Goal: Transaction & Acquisition: Download file/media

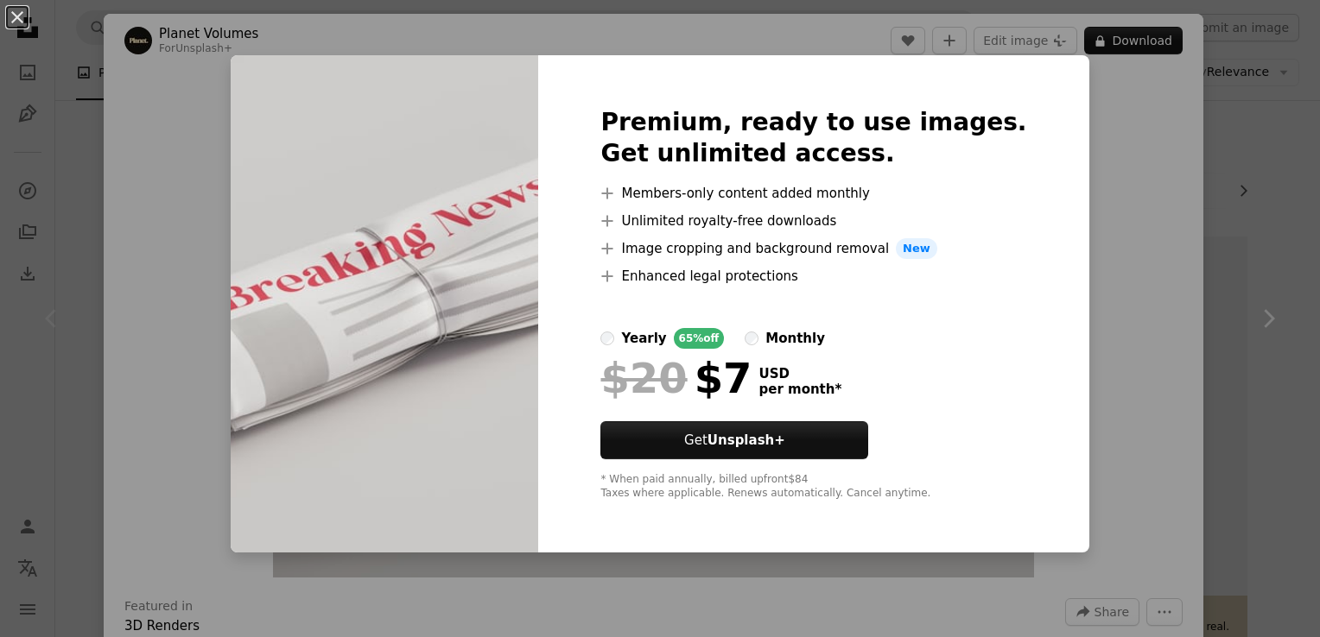
click at [1147, 93] on div "An X shape Premium, ready to use images. Get unlimited access. A plus sign Memb…" at bounding box center [660, 318] width 1320 height 637
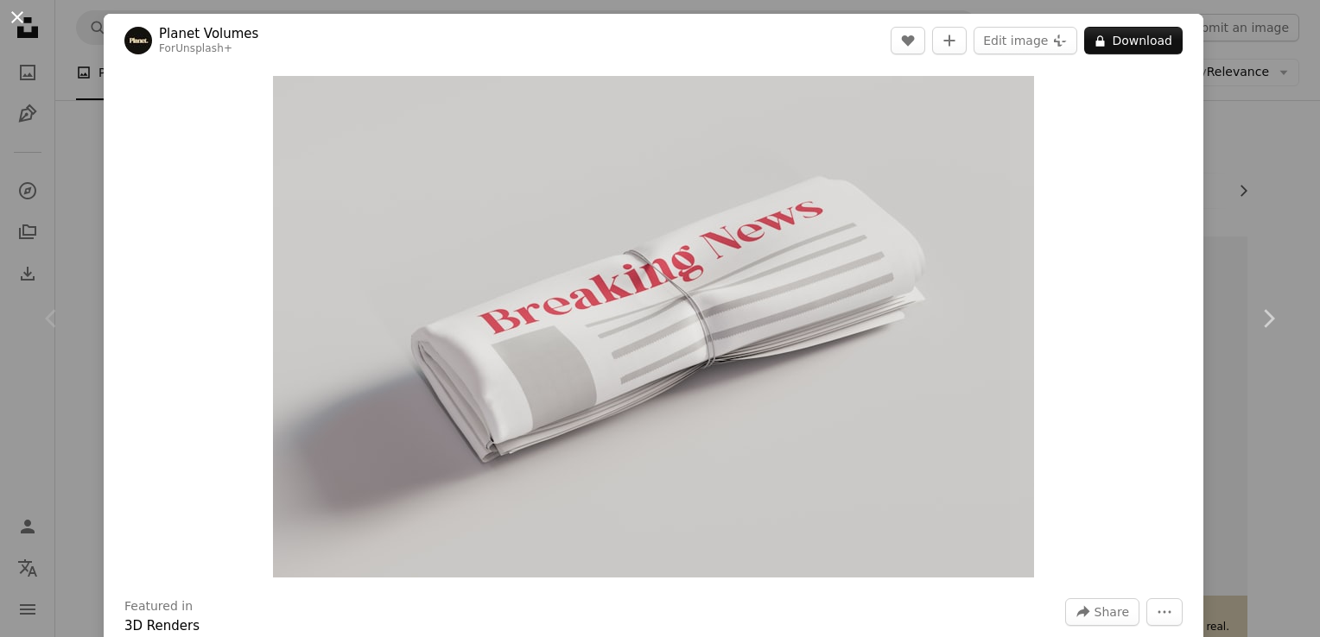
click at [14, 16] on button "An X shape" at bounding box center [17, 17] width 21 height 21
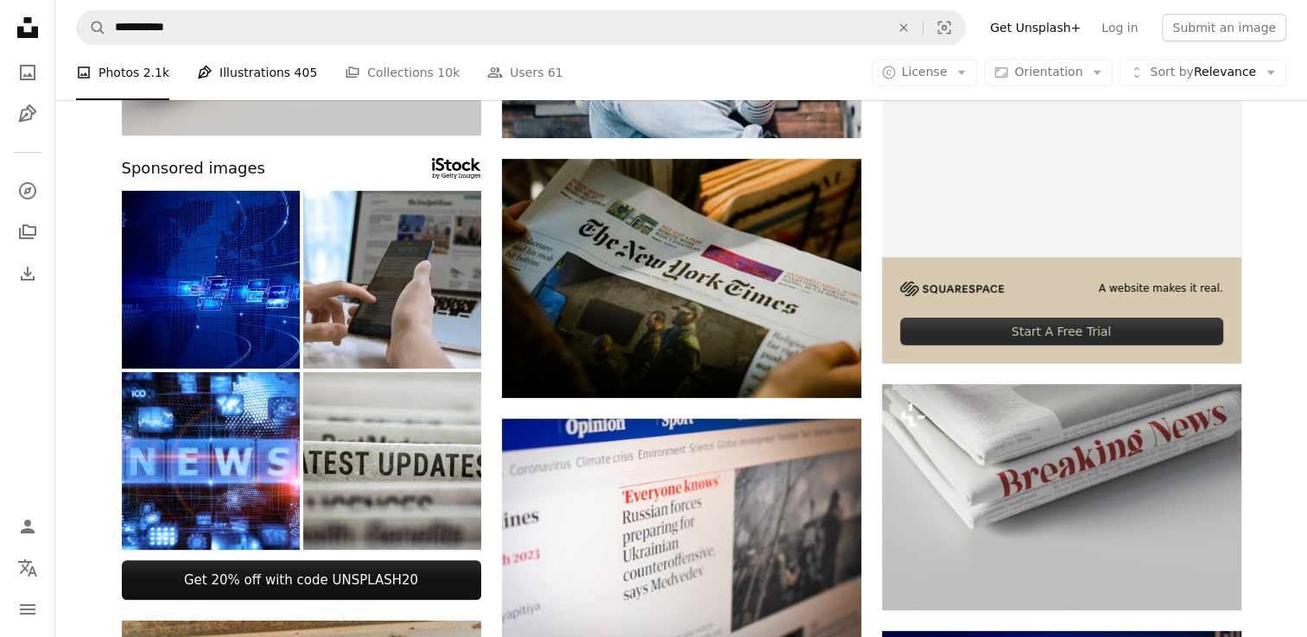
scroll to position [518, 0]
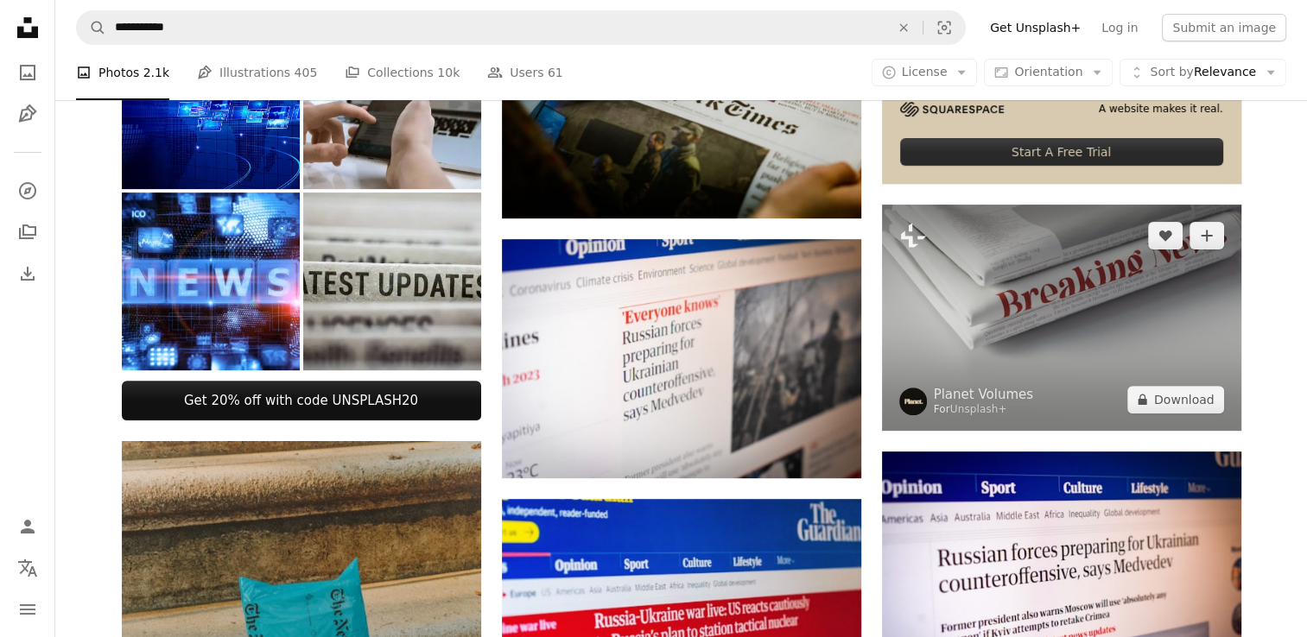
click at [1053, 338] on img at bounding box center [1061, 318] width 359 height 226
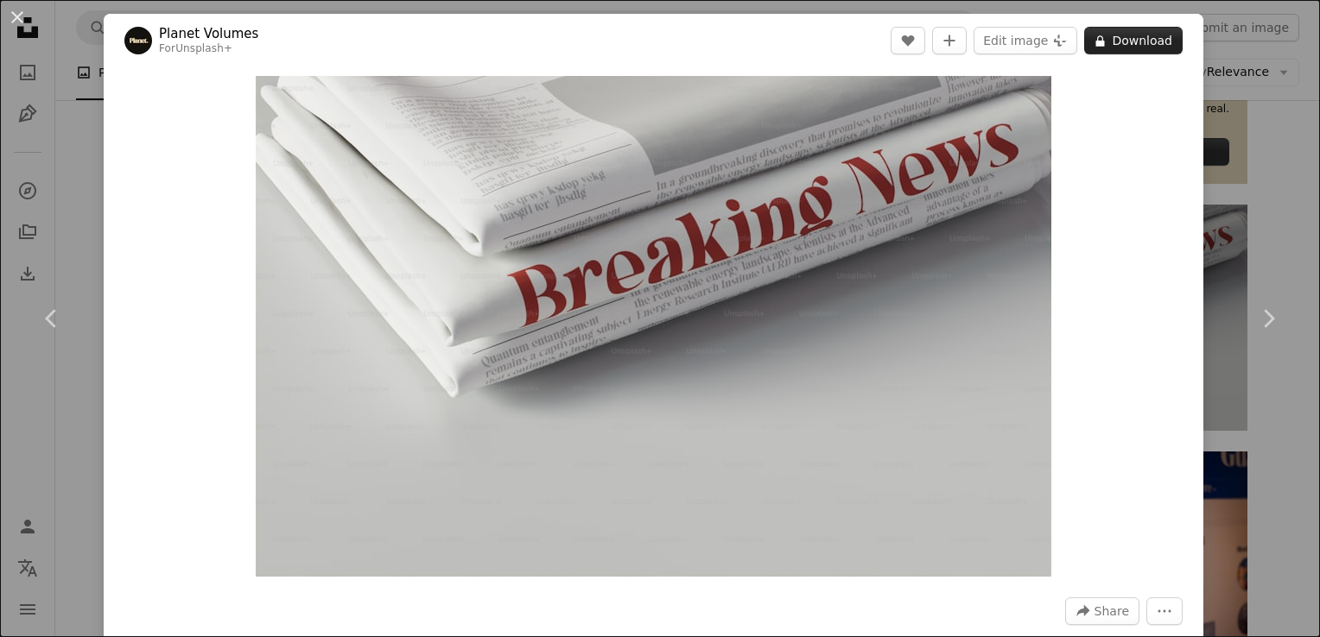
click at [1118, 41] on button "A lock Download" at bounding box center [1133, 41] width 98 height 28
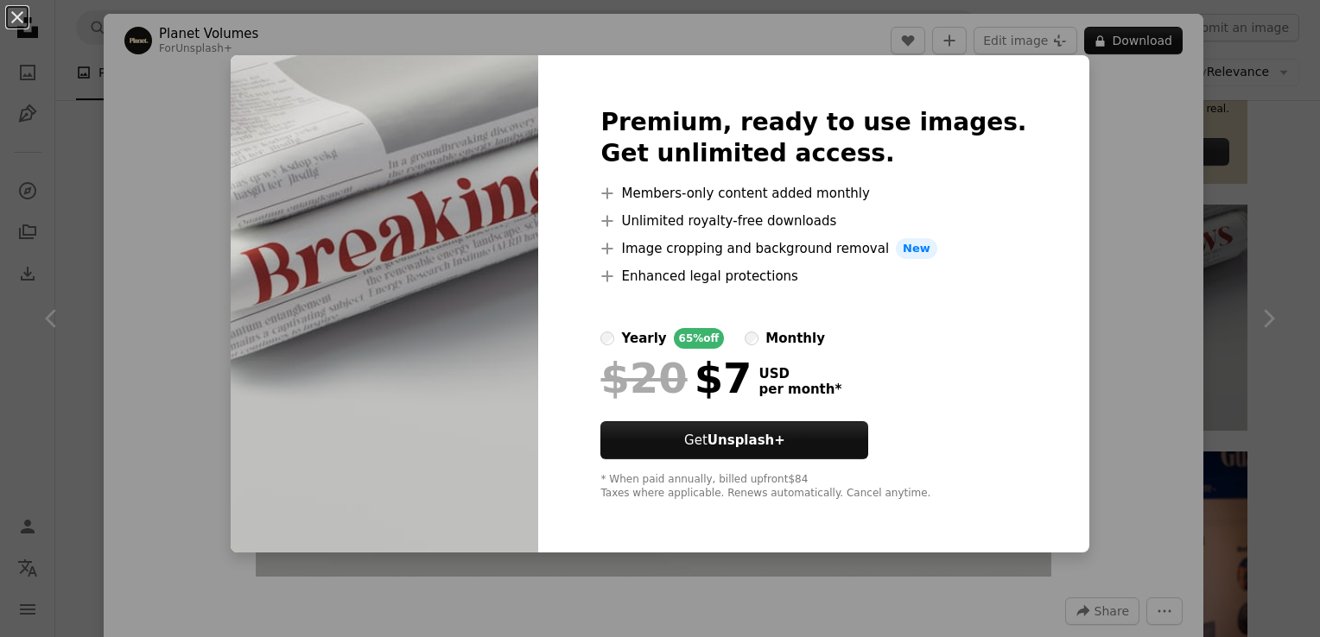
click at [111, 126] on div "An X shape Premium, ready to use images. Get unlimited access. A plus sign Memb…" at bounding box center [660, 318] width 1320 height 637
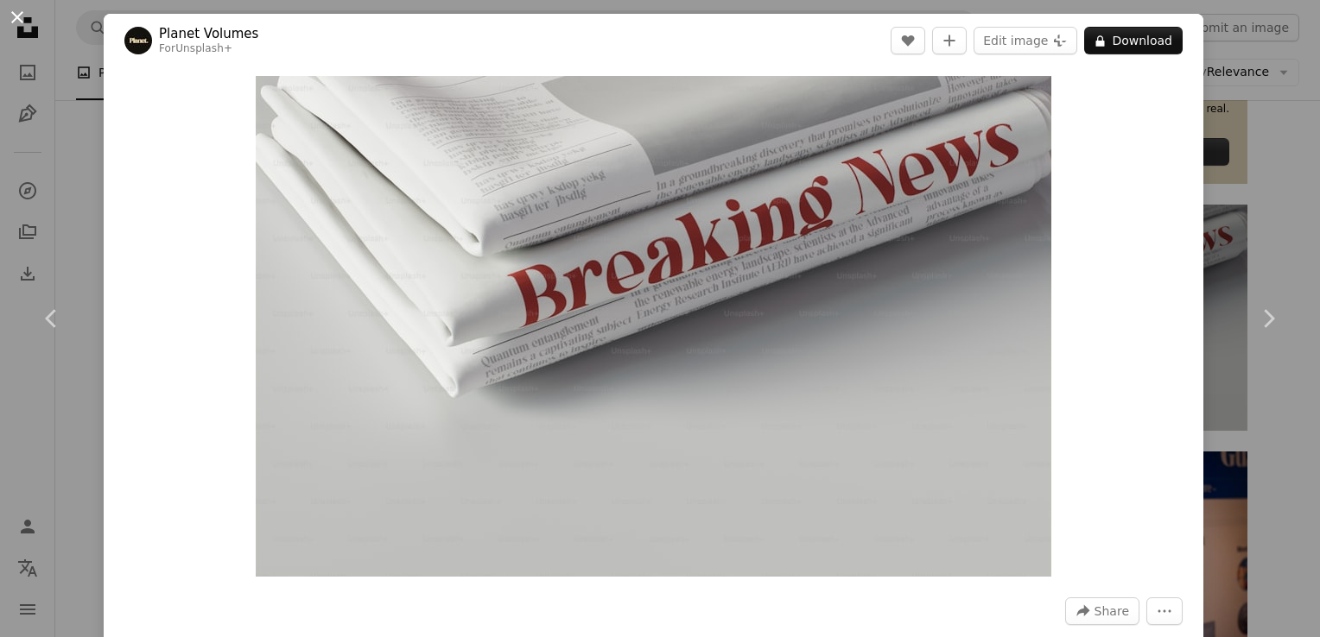
click at [24, 20] on button "An X shape" at bounding box center [17, 17] width 21 height 21
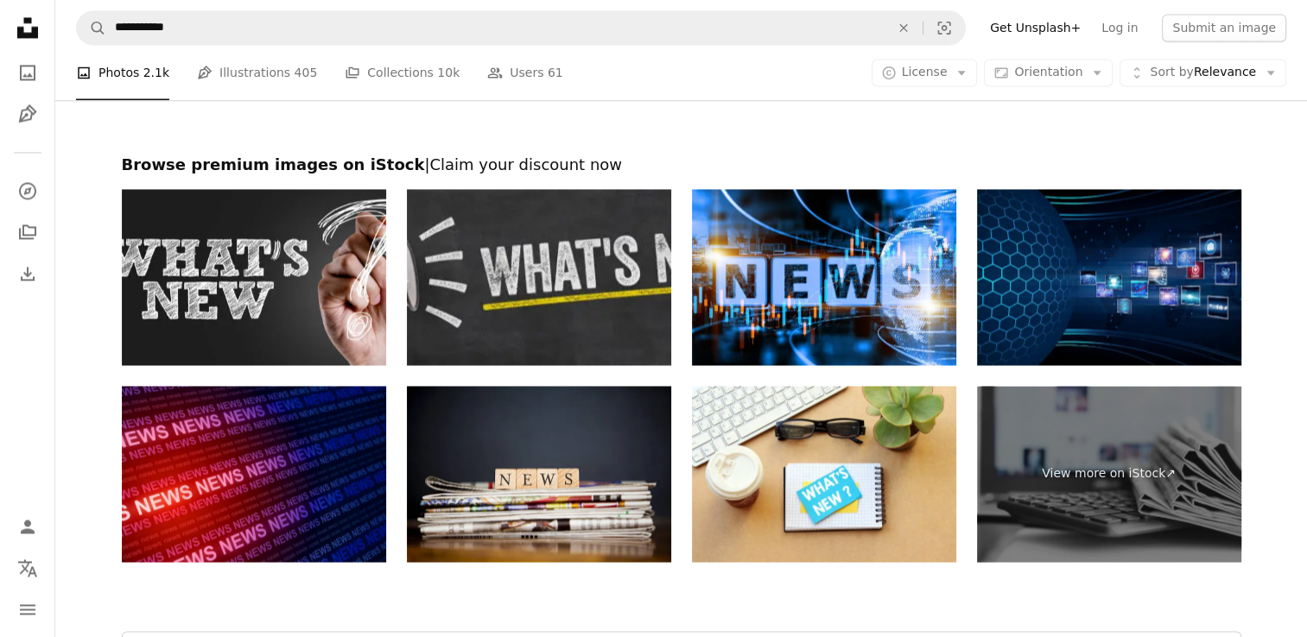
scroll to position [2764, 0]
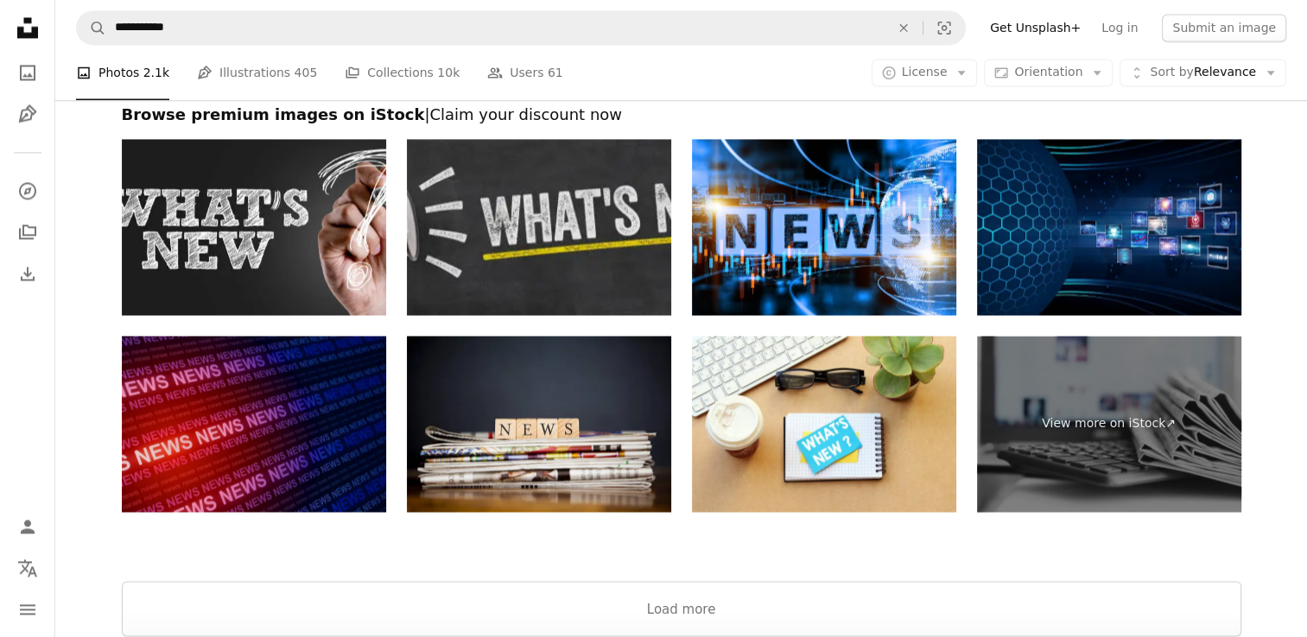
click at [249, 434] on img at bounding box center [254, 424] width 264 height 176
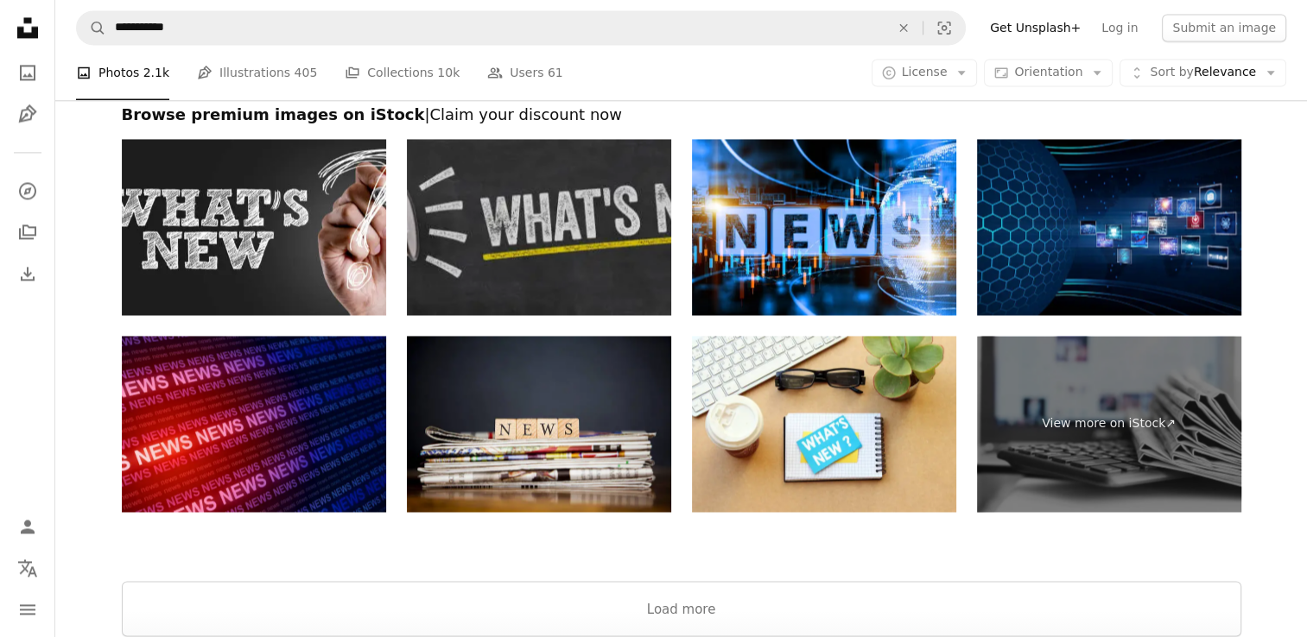
click at [625, 240] on img at bounding box center [539, 227] width 264 height 176
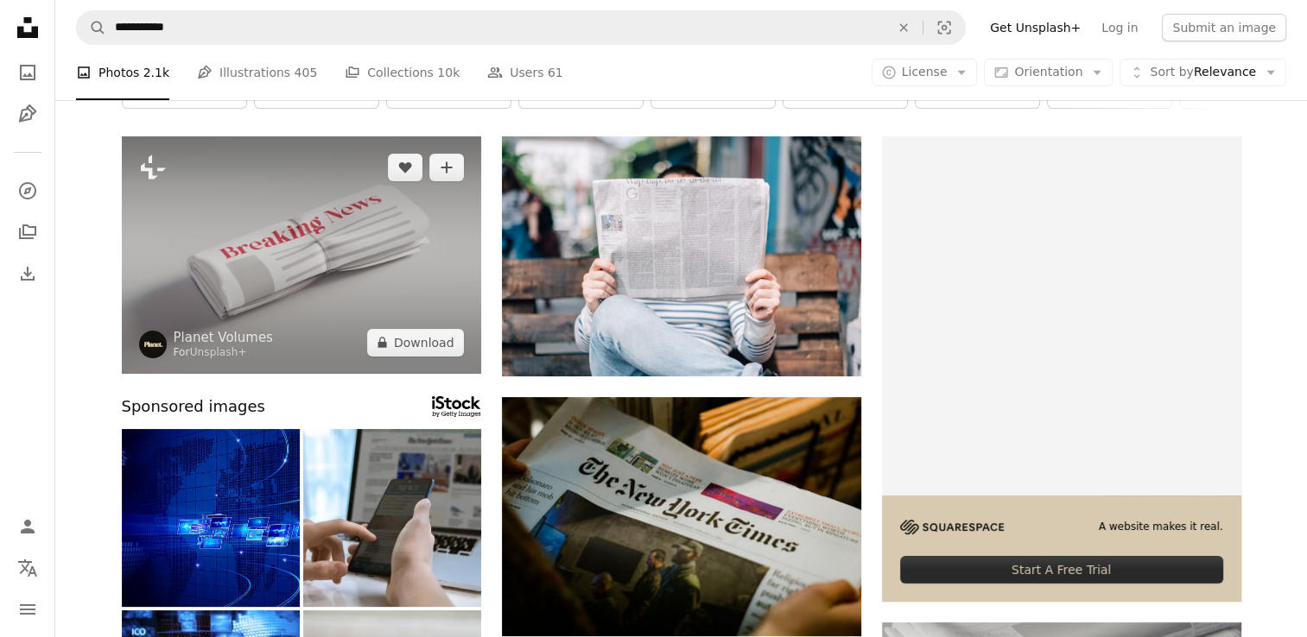
scroll to position [0, 0]
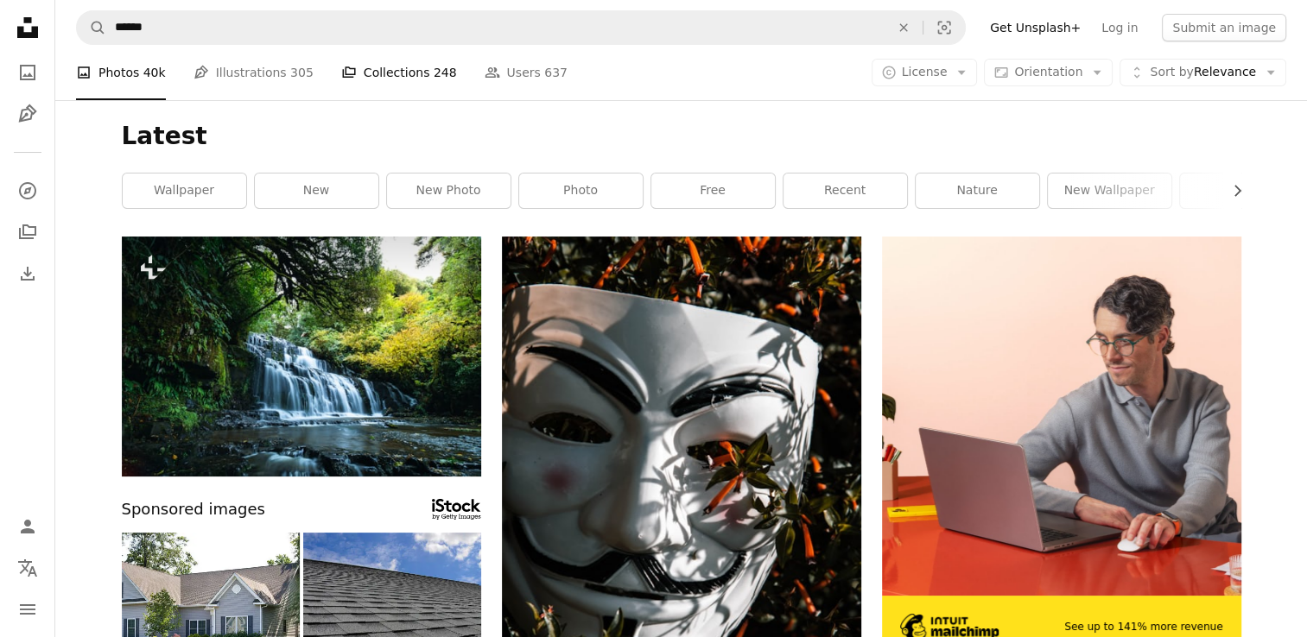
click at [375, 73] on link "A stack of folders Collections 248" at bounding box center [399, 72] width 116 height 55
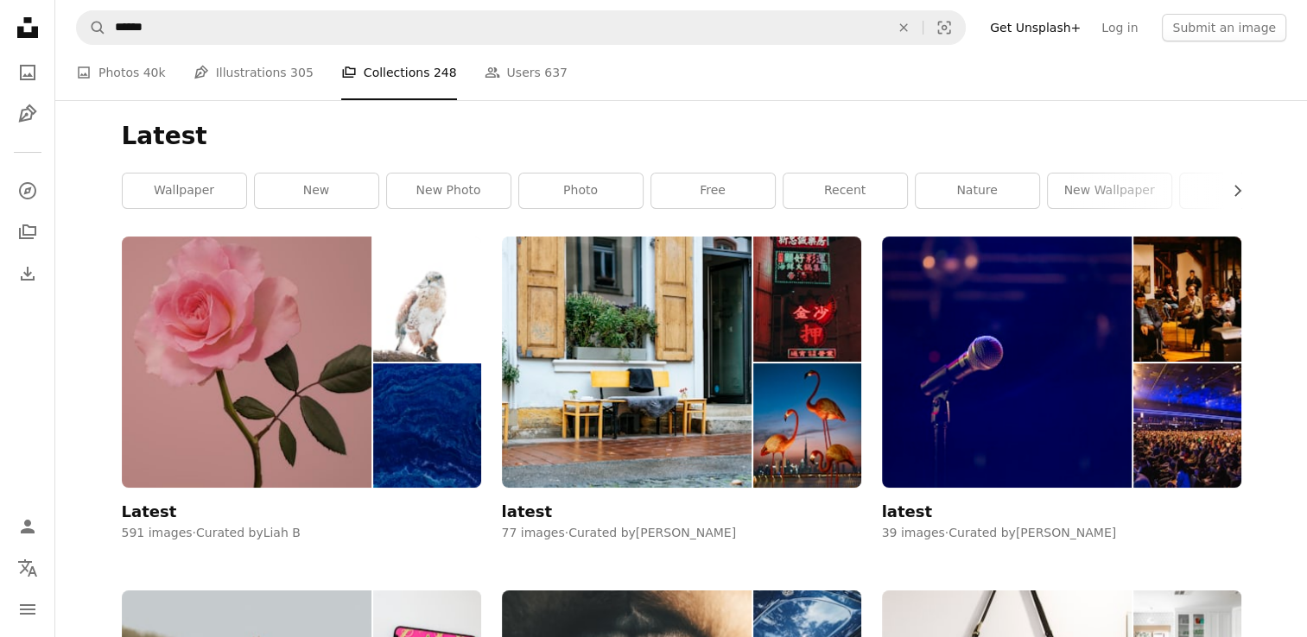
click at [28, 29] on icon "Unsplash logo Unsplash Home" at bounding box center [27, 27] width 35 height 35
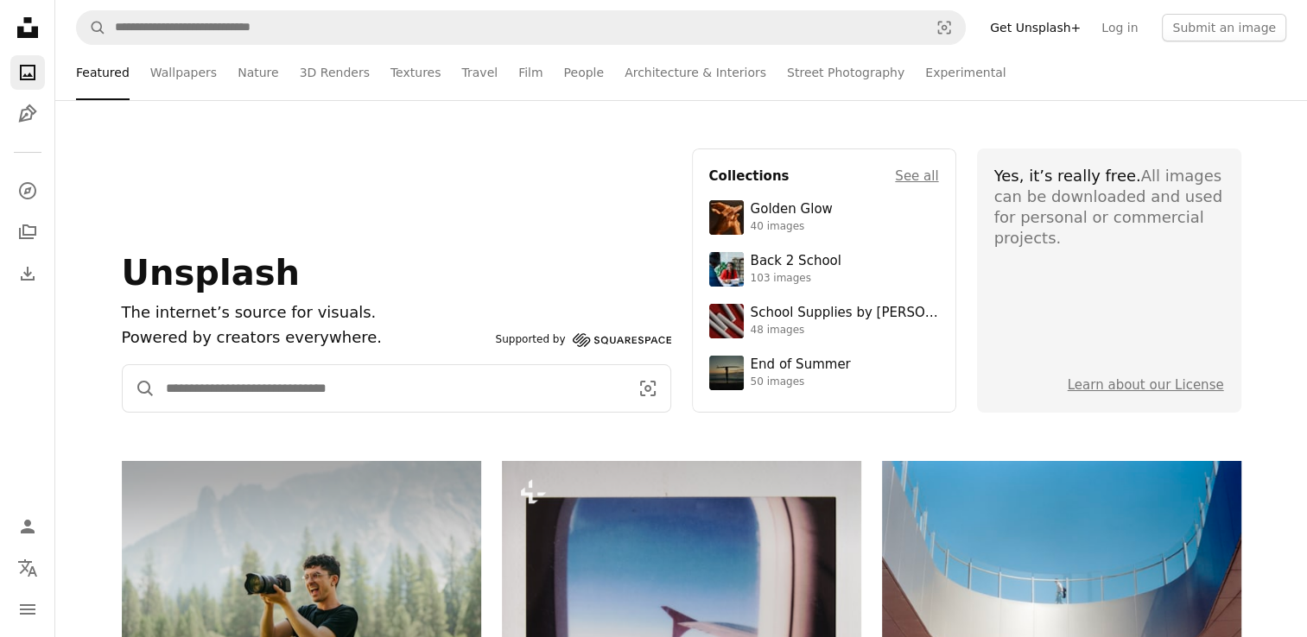
click at [352, 398] on input "Find visuals sitewide" at bounding box center [390, 388] width 470 height 47
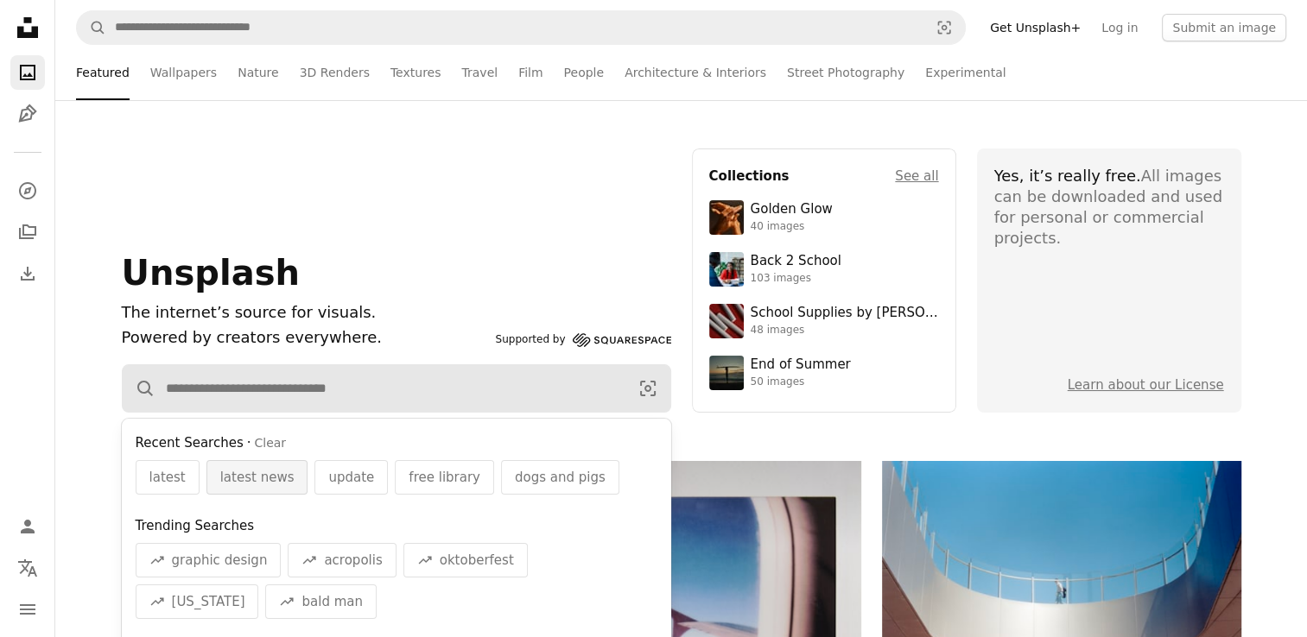
click at [258, 476] on span "latest news" at bounding box center [257, 477] width 74 height 21
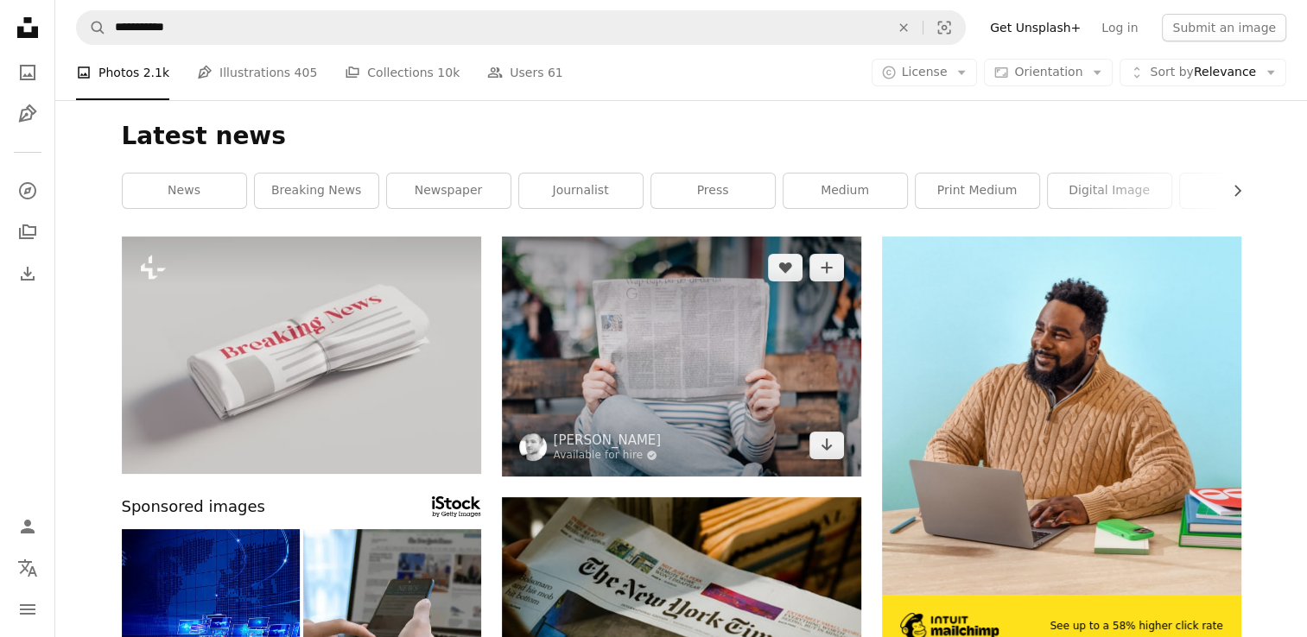
click at [651, 339] on img at bounding box center [681, 357] width 359 height 240
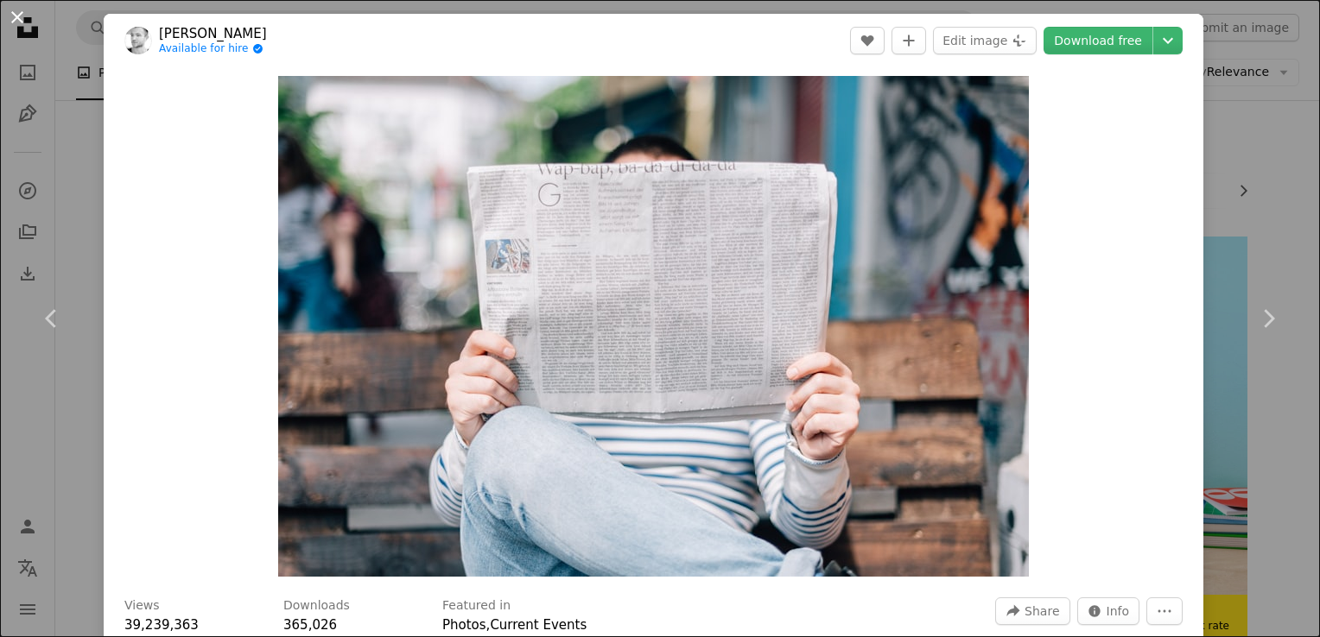
click at [26, 19] on button "An X shape" at bounding box center [17, 17] width 21 height 21
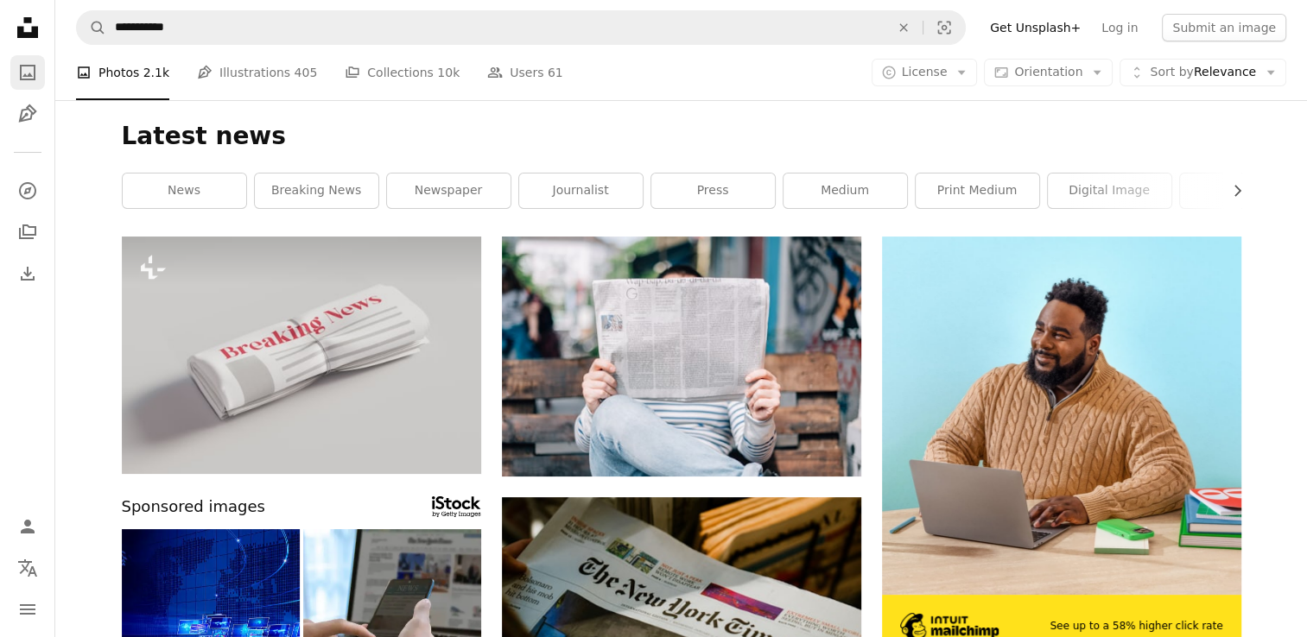
click at [26, 73] on icon "A photo" at bounding box center [27, 72] width 21 height 21
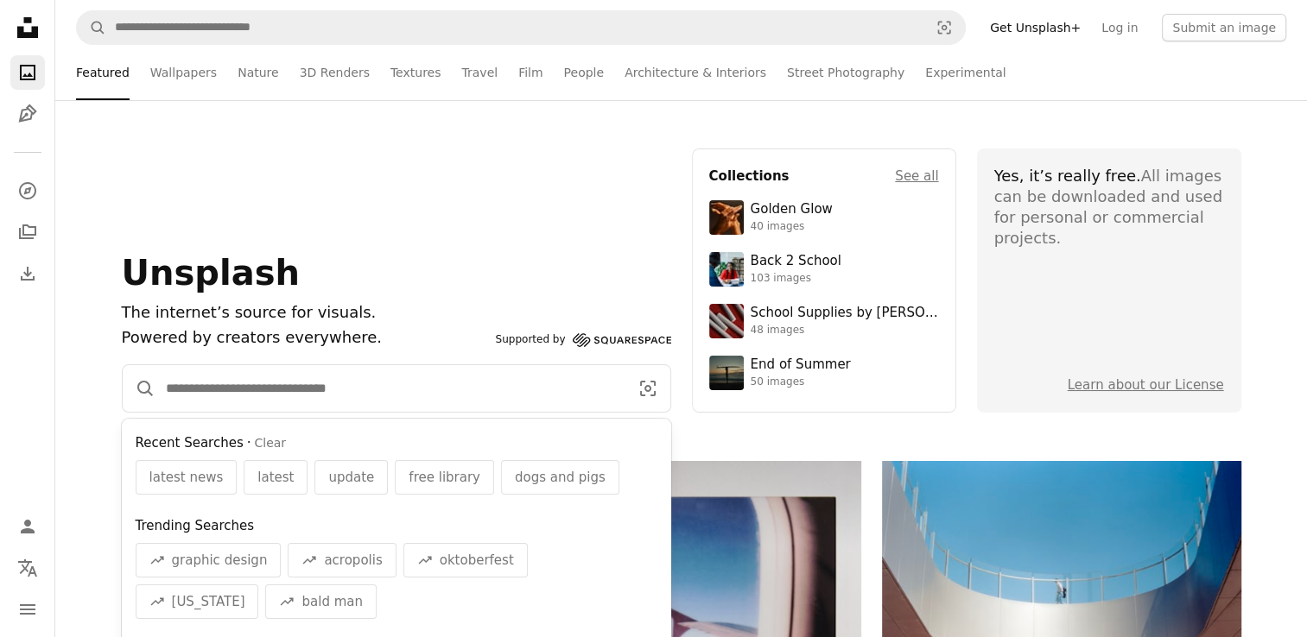
click at [349, 385] on input "Find visuals sitewide" at bounding box center [390, 388] width 470 height 47
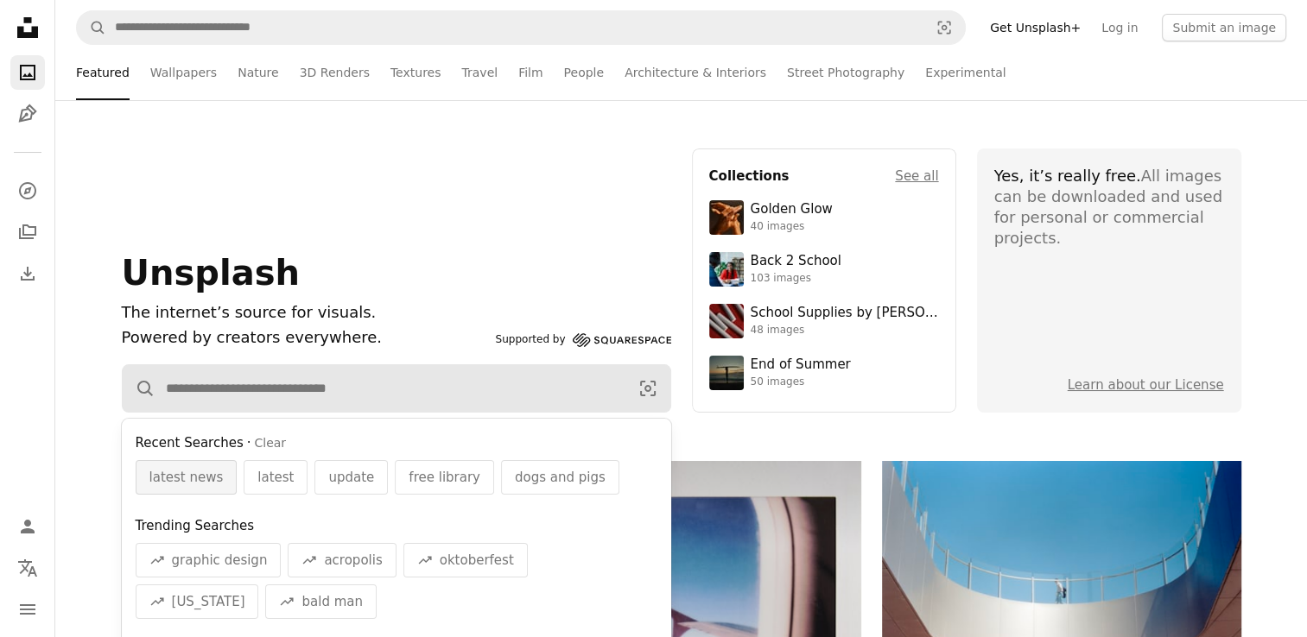
click at [190, 478] on span "latest news" at bounding box center [186, 477] width 74 height 21
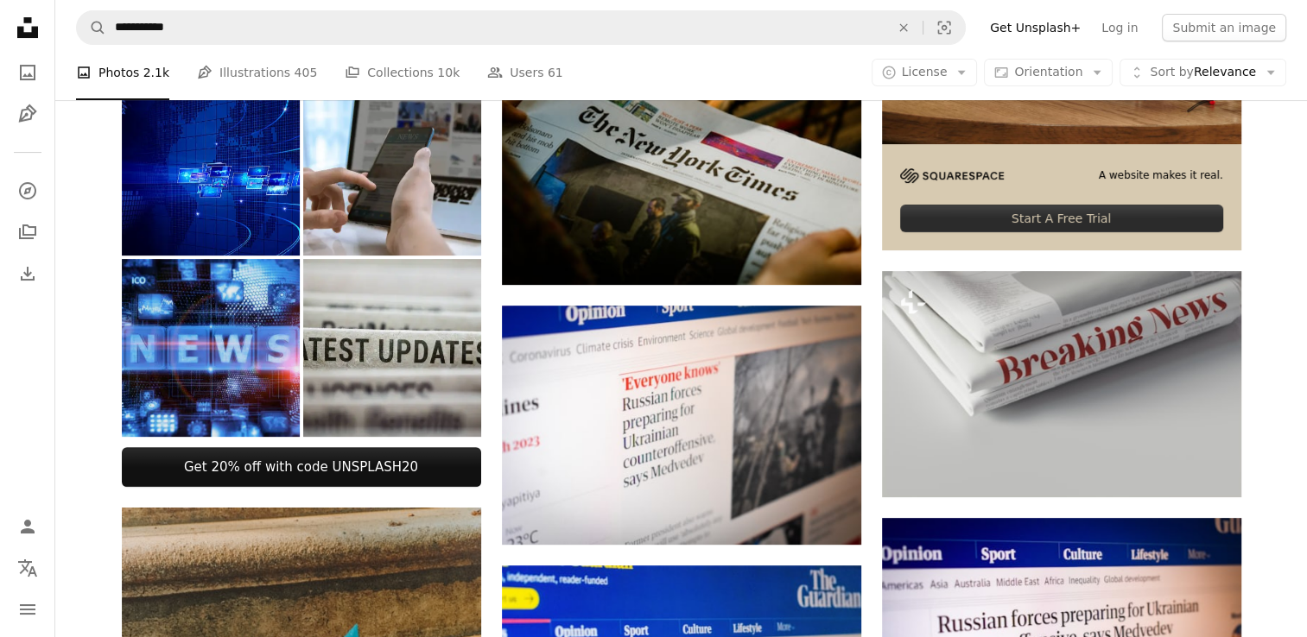
scroll to position [432, 0]
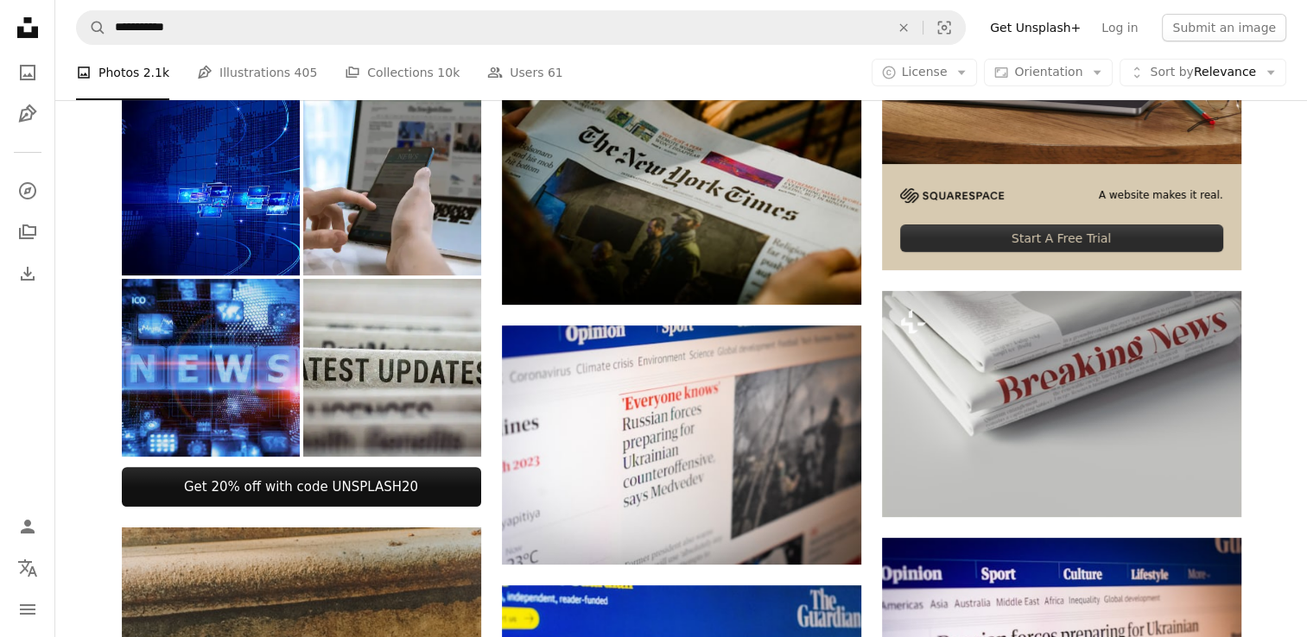
click at [238, 384] on img at bounding box center [211, 368] width 178 height 178
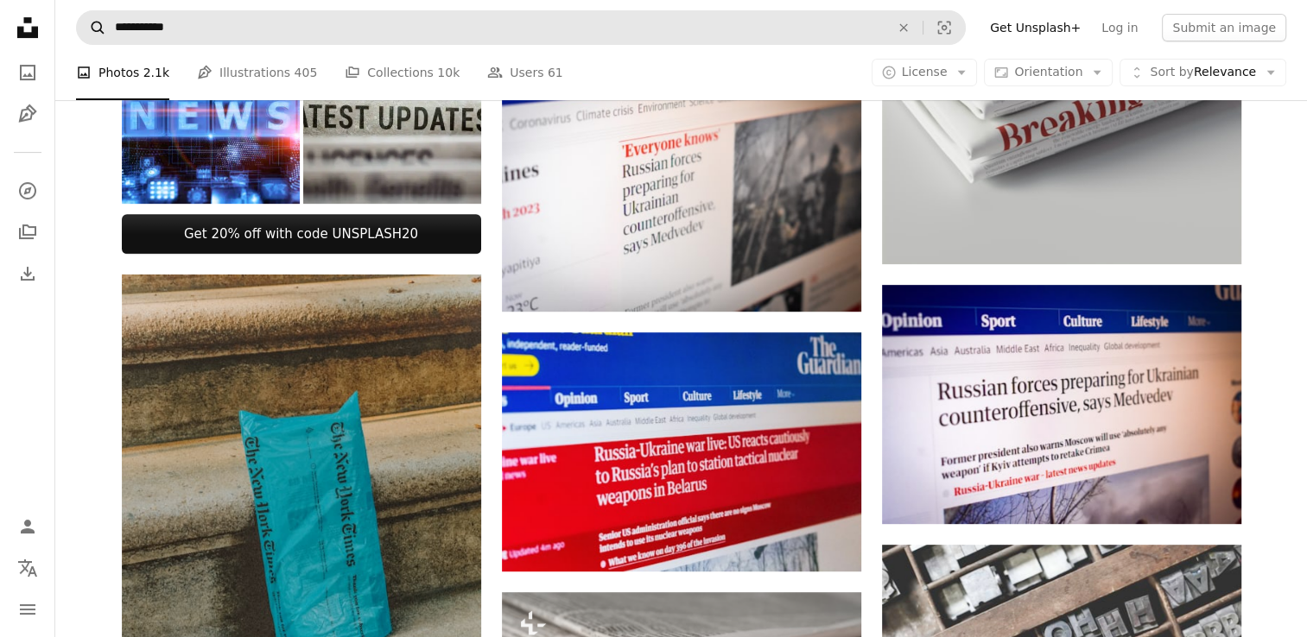
scroll to position [605, 0]
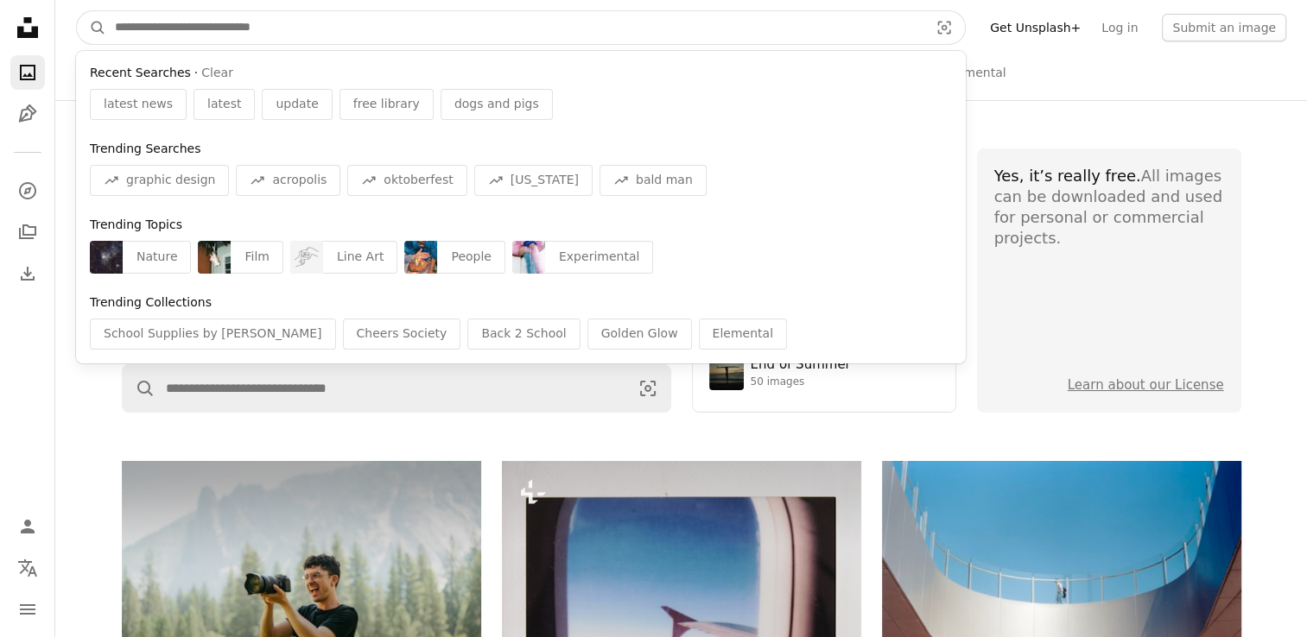
click at [280, 30] on input "Find visuals sitewide" at bounding box center [514, 27] width 817 height 33
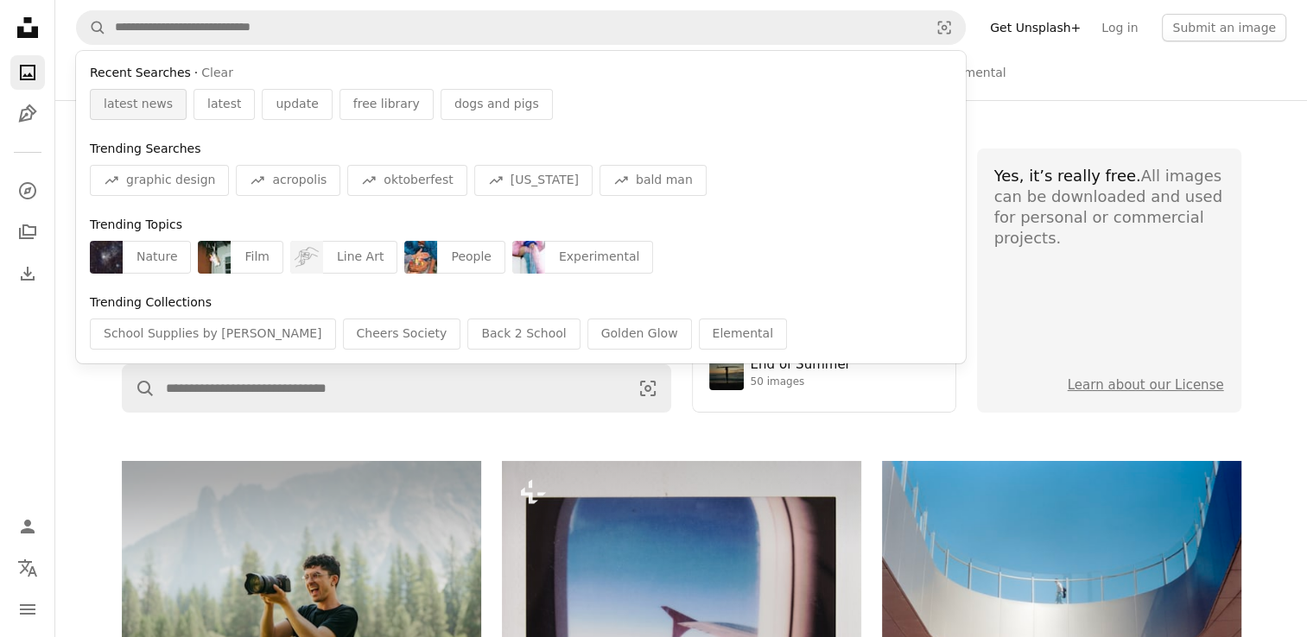
click at [164, 113] on div "latest news" at bounding box center [138, 104] width 97 height 31
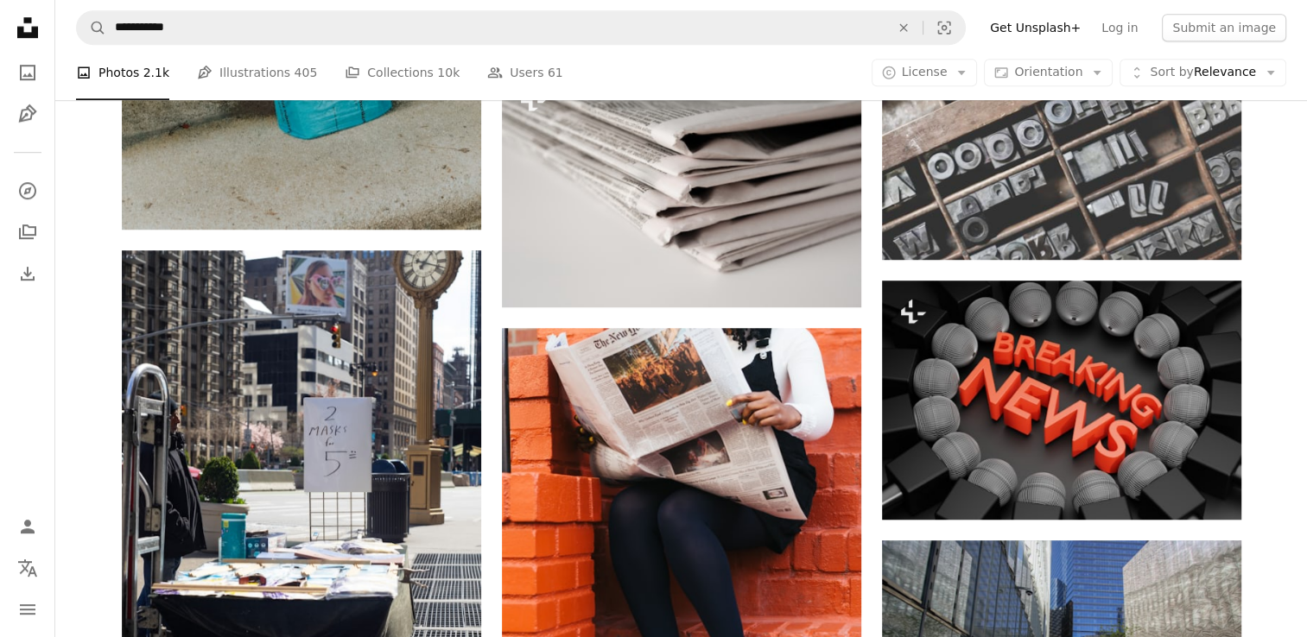
scroll to position [1641, 0]
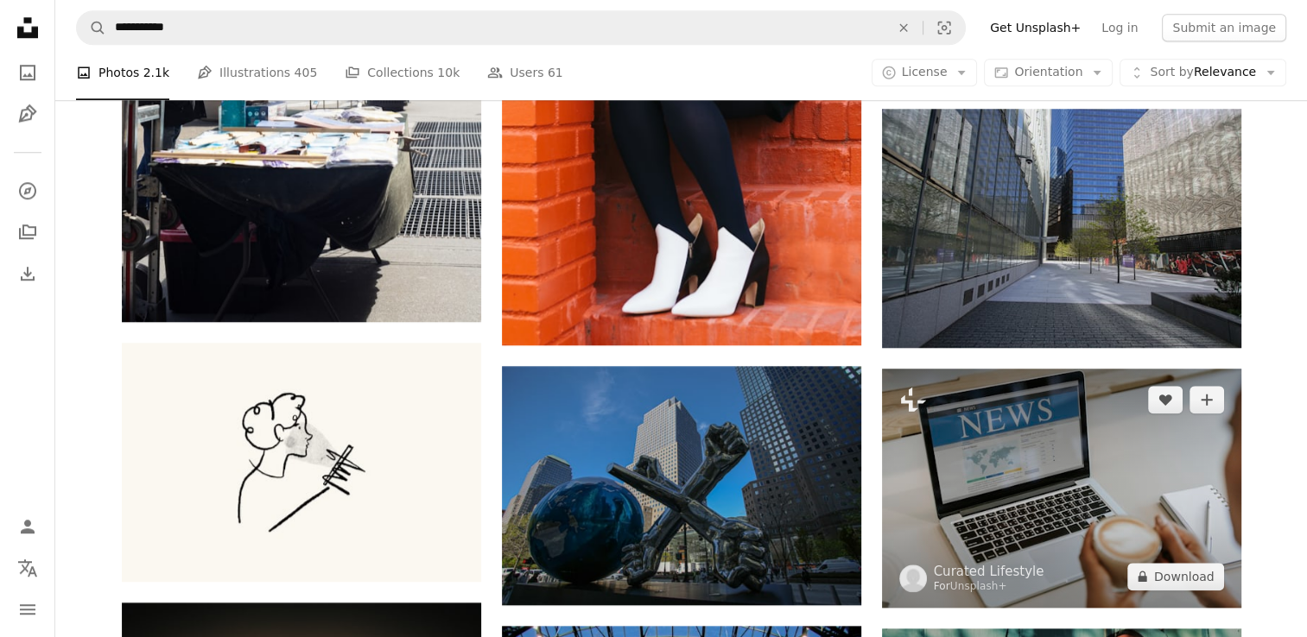
click at [1019, 458] on img at bounding box center [1061, 488] width 359 height 239
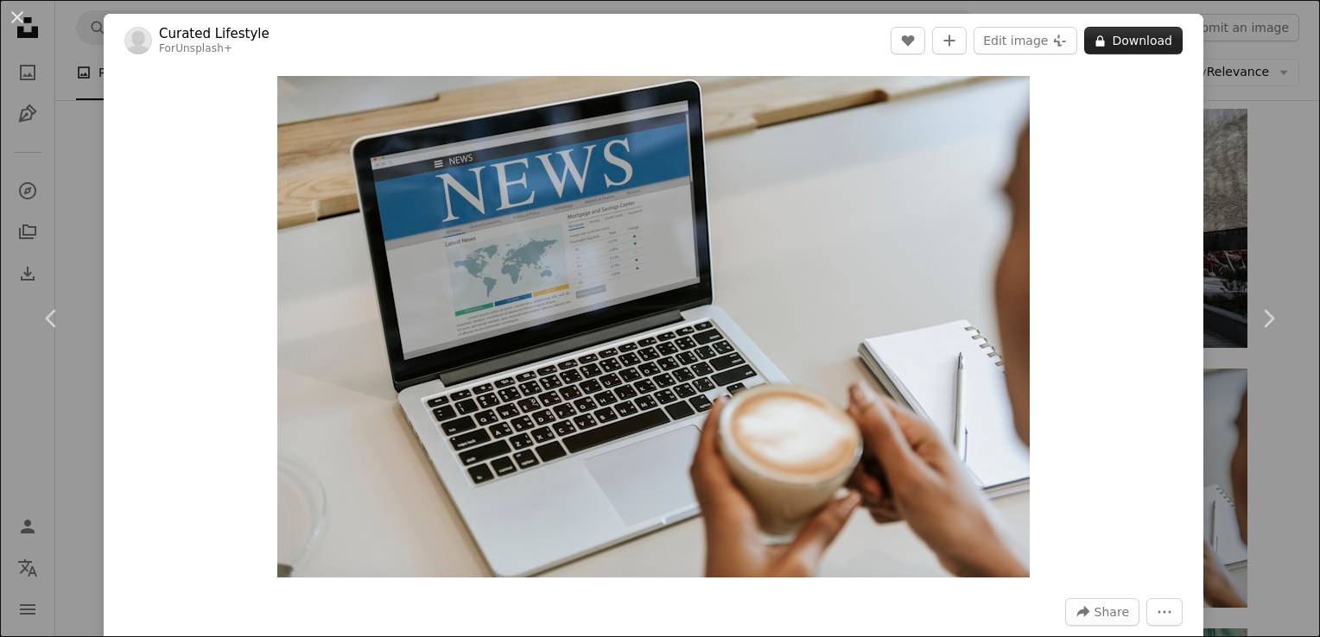
click at [1139, 43] on button "A lock Download" at bounding box center [1133, 41] width 98 height 28
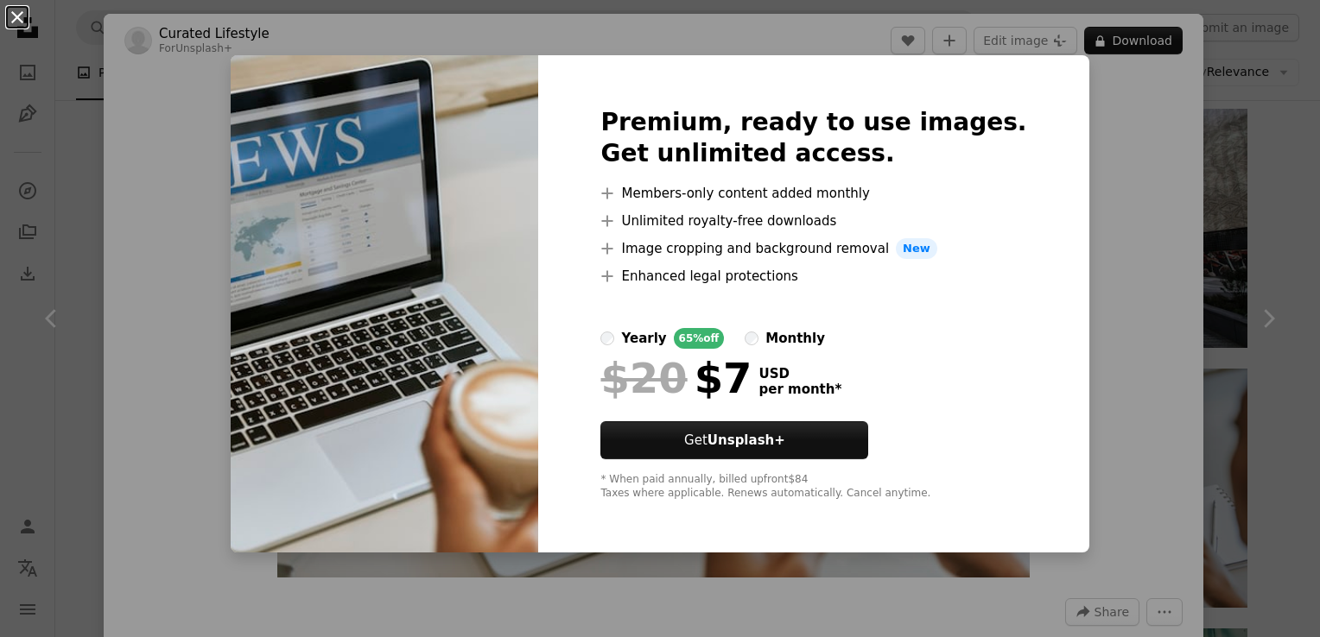
click at [28, 28] on button "An X shape" at bounding box center [17, 17] width 21 height 21
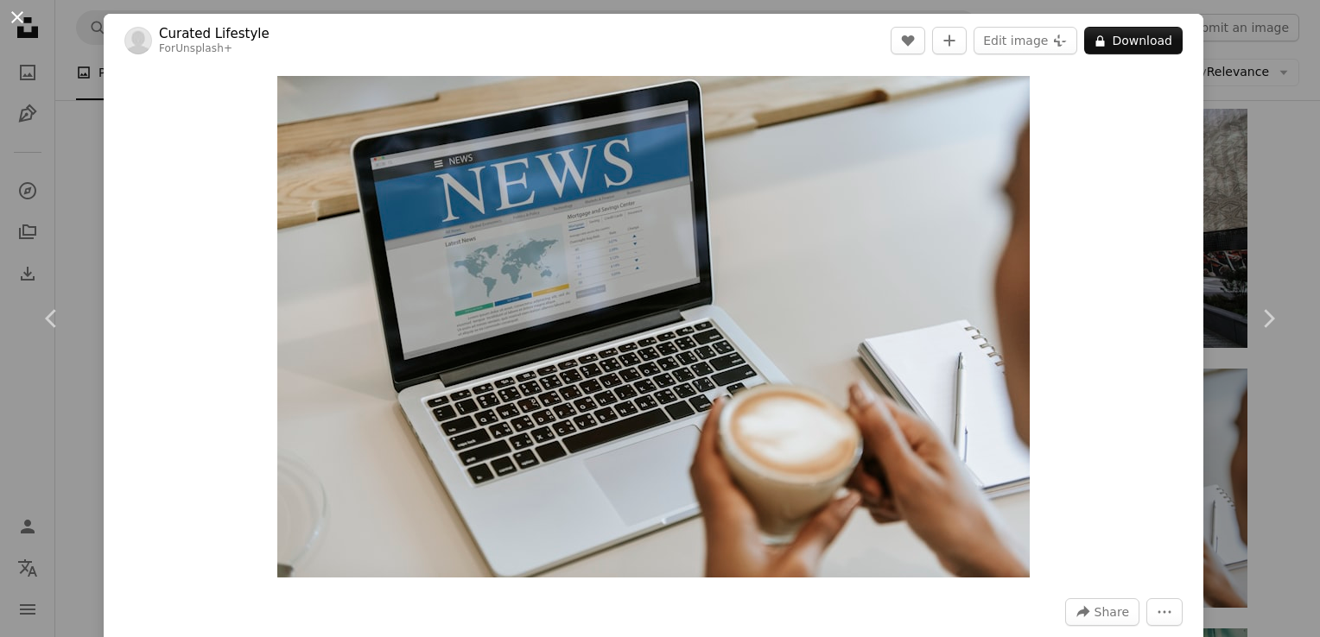
click at [23, 18] on button "An X shape" at bounding box center [17, 17] width 21 height 21
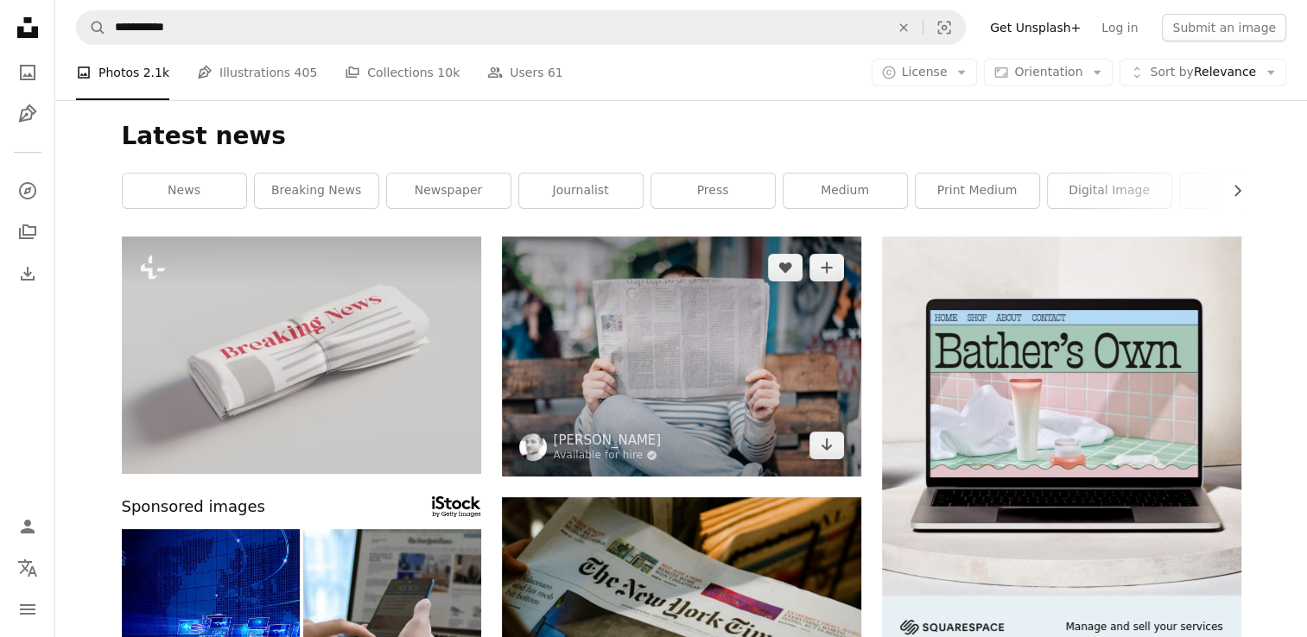
click at [725, 362] on img at bounding box center [681, 357] width 359 height 240
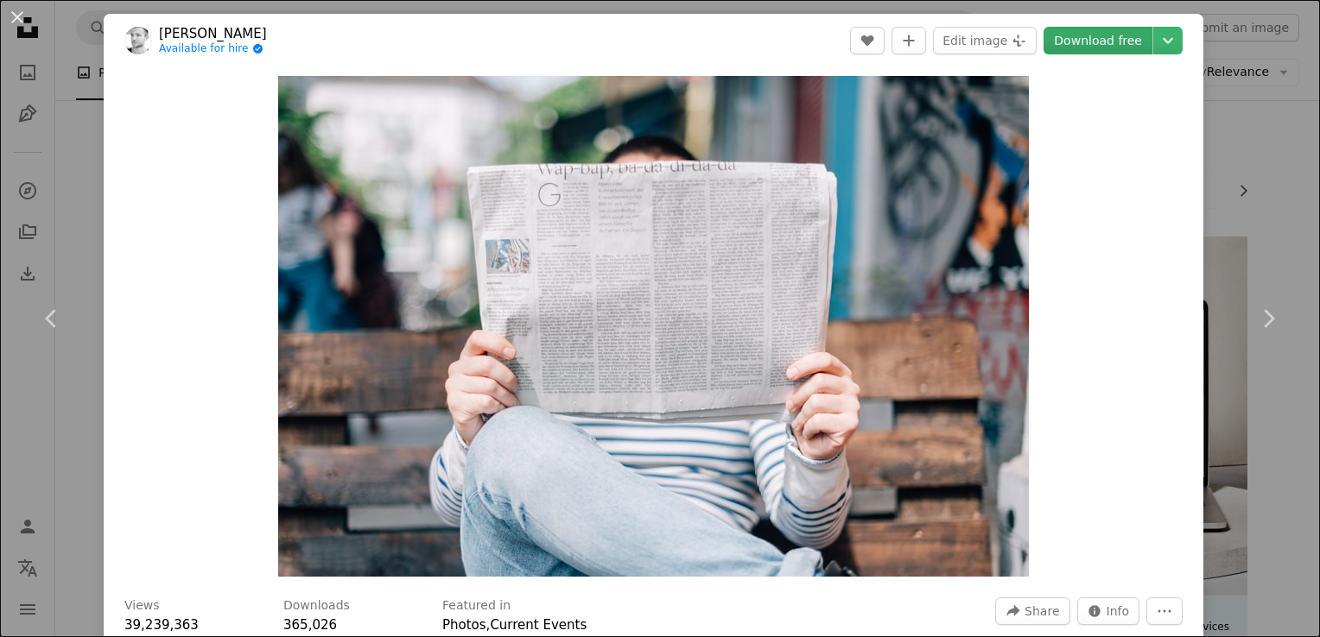
click at [1096, 43] on link "Download free" at bounding box center [1097, 41] width 109 height 28
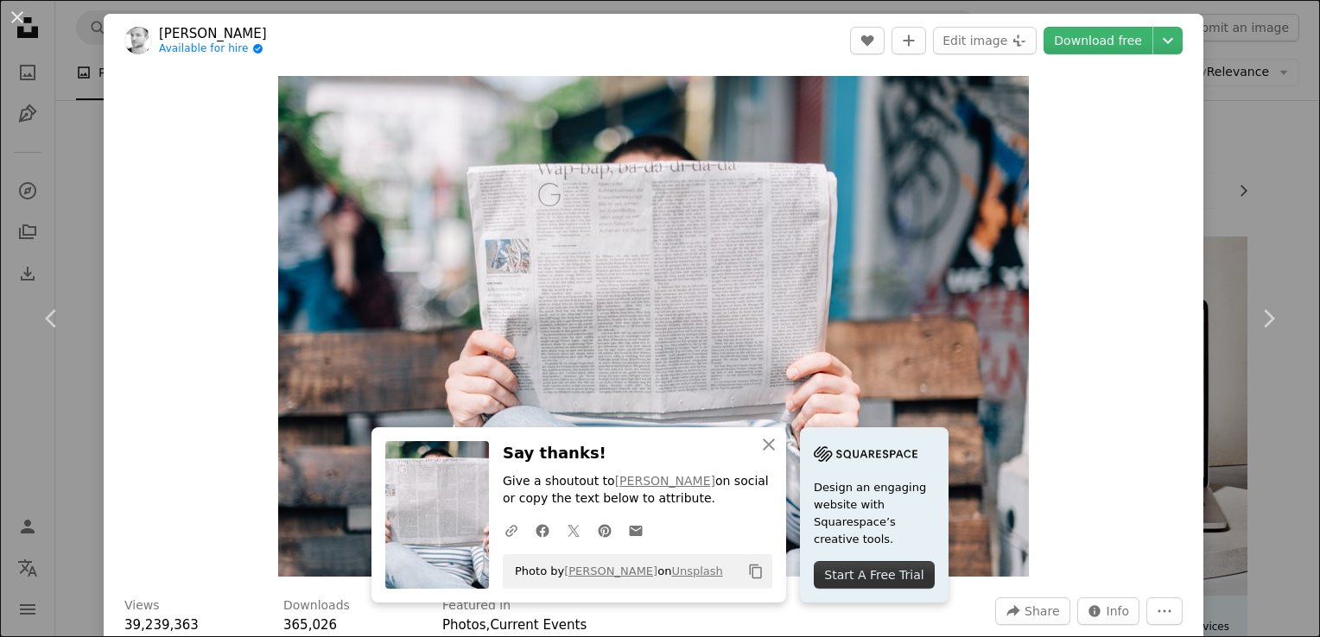
click at [16, 11] on button "An X shape" at bounding box center [17, 17] width 21 height 21
